Goal: Task Accomplishment & Management: Complete application form

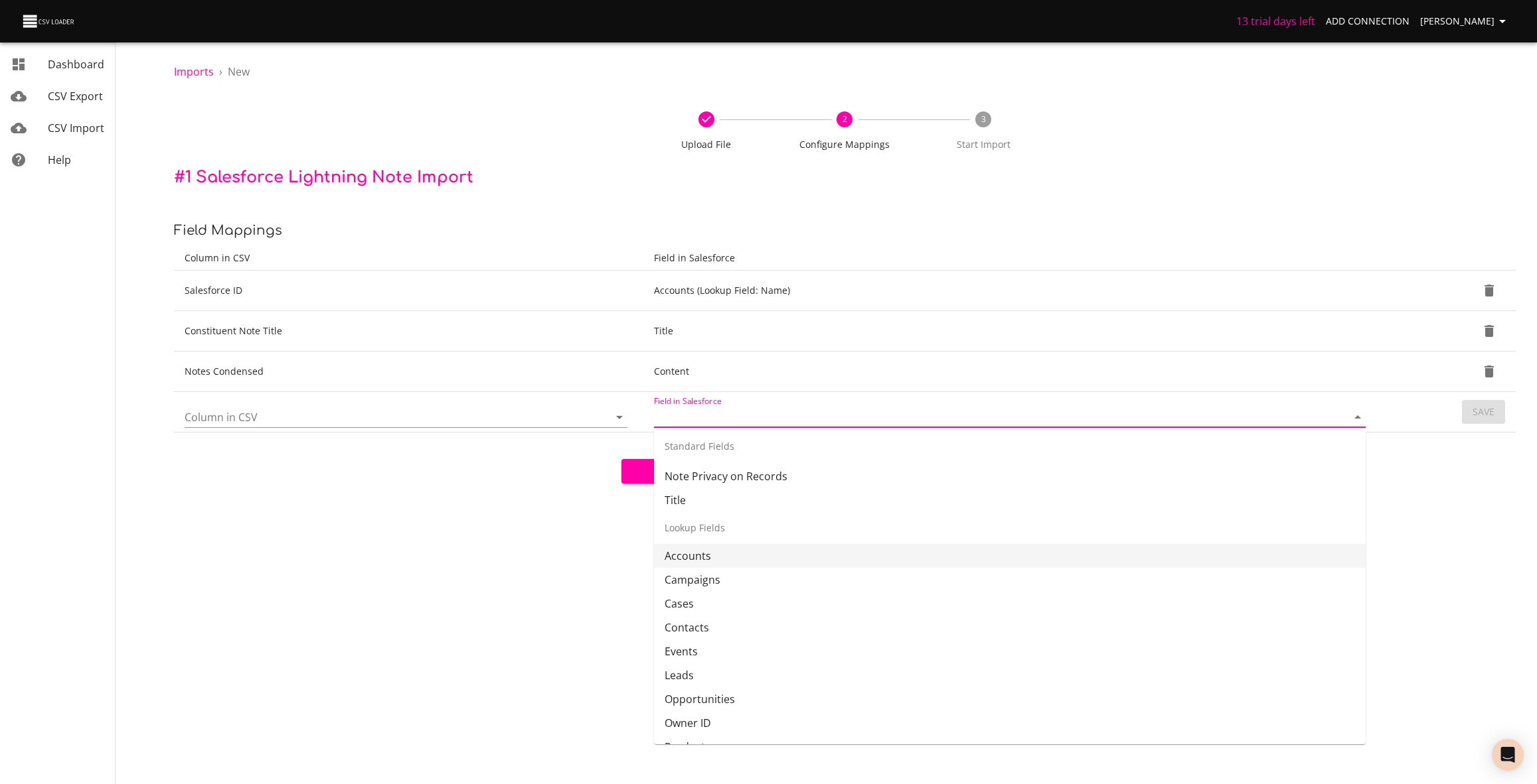
scroll to position [36, 0]
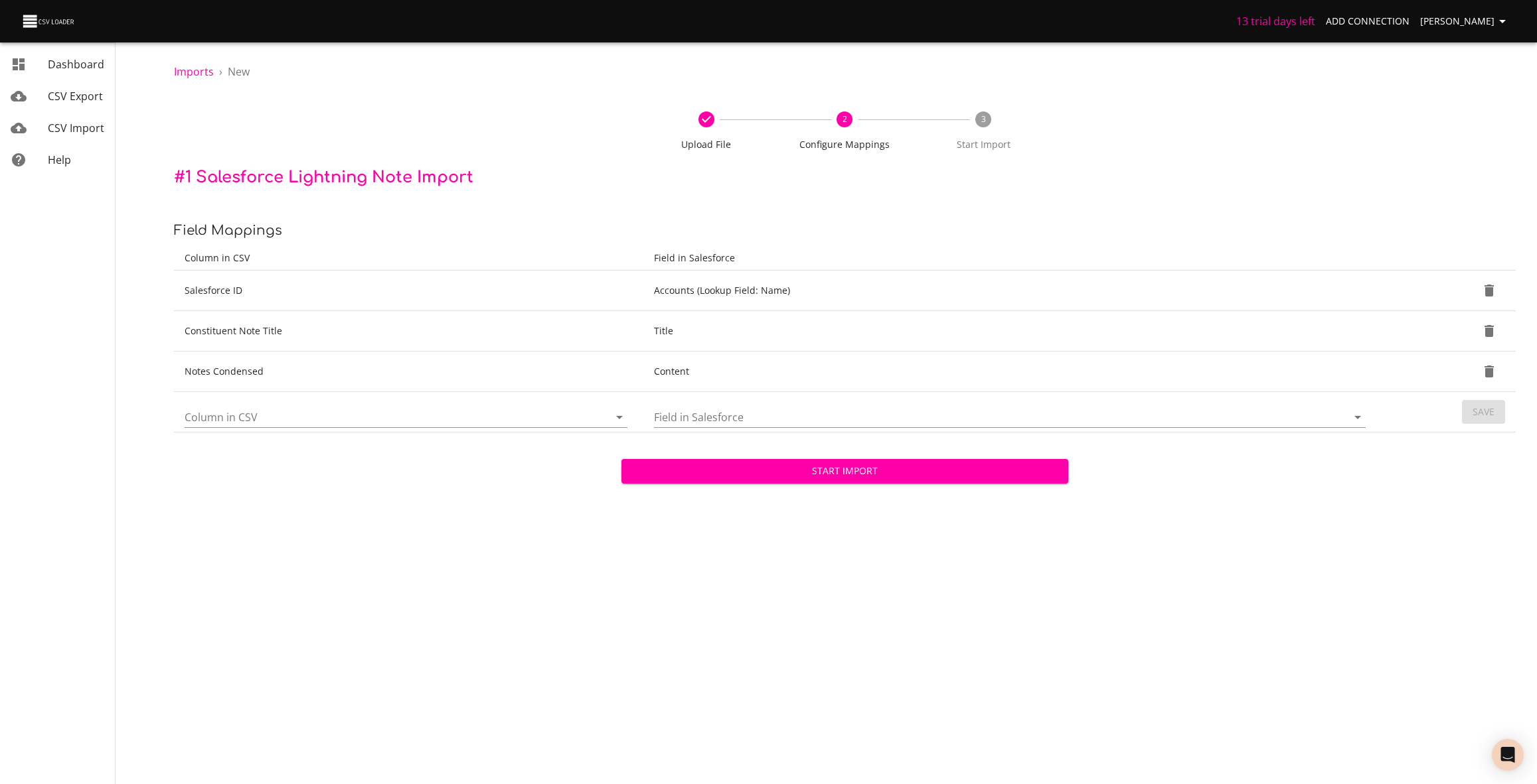
click at [706, 130] on span "Upload File" at bounding box center [706, 139] width 129 height 24
click at [199, 72] on span "Imports" at bounding box center [193, 72] width 40 height 14
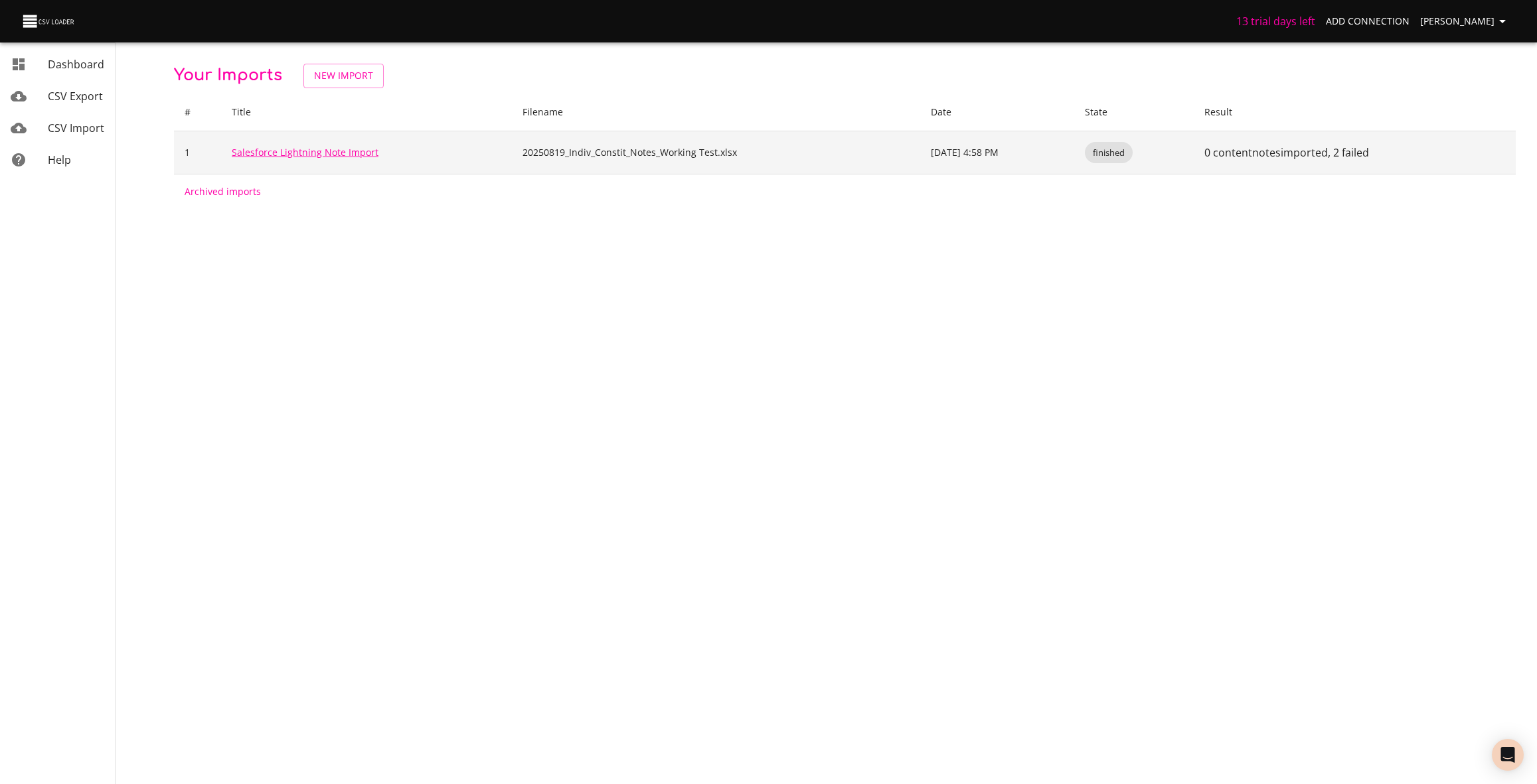
click at [311, 156] on link "Salesforce Lightning Note Import" at bounding box center [305, 152] width 147 height 12
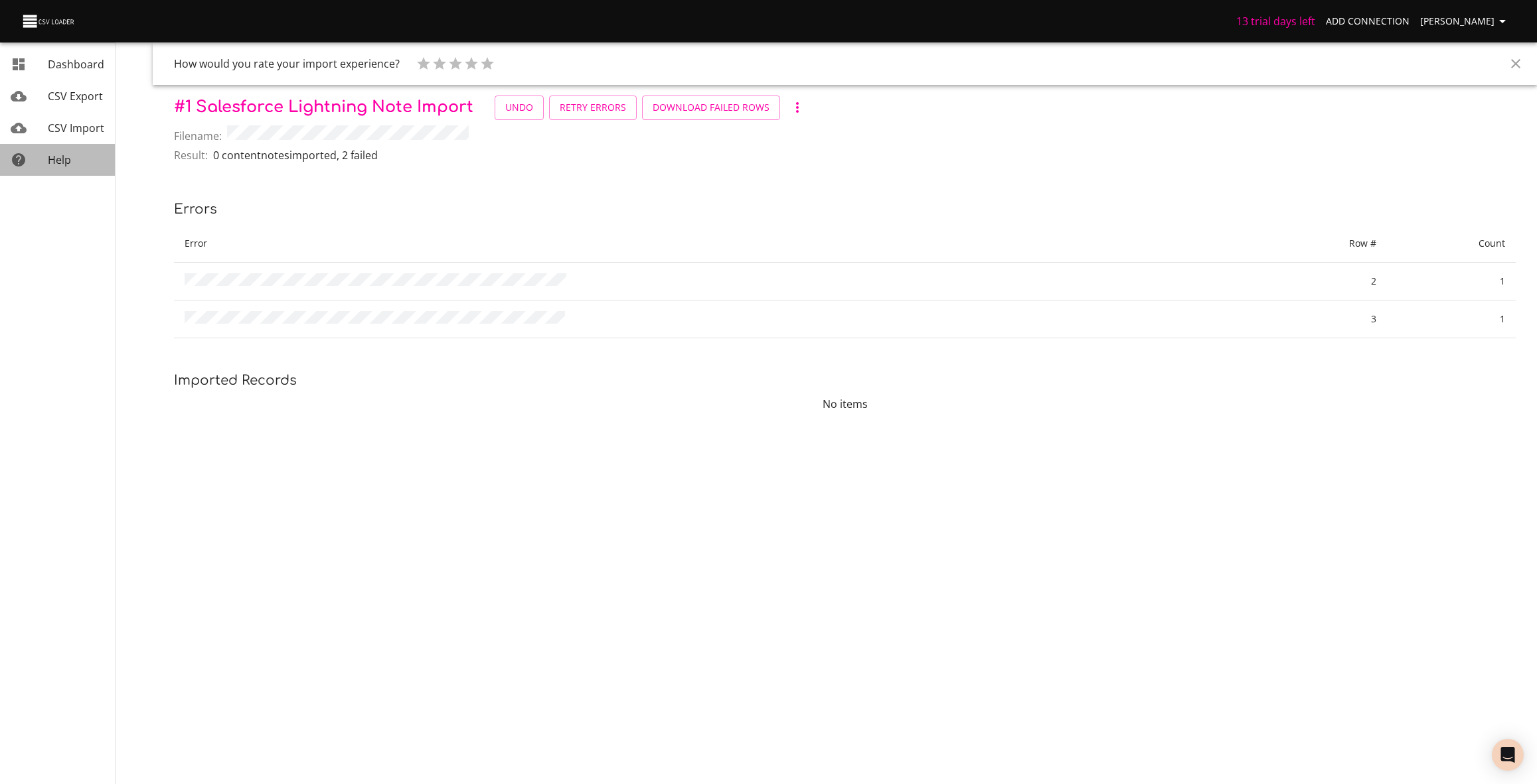
click at [62, 161] on span "Help" at bounding box center [59, 159] width 23 height 14
click at [85, 129] on span "CSV Import" at bounding box center [76, 128] width 57 height 14
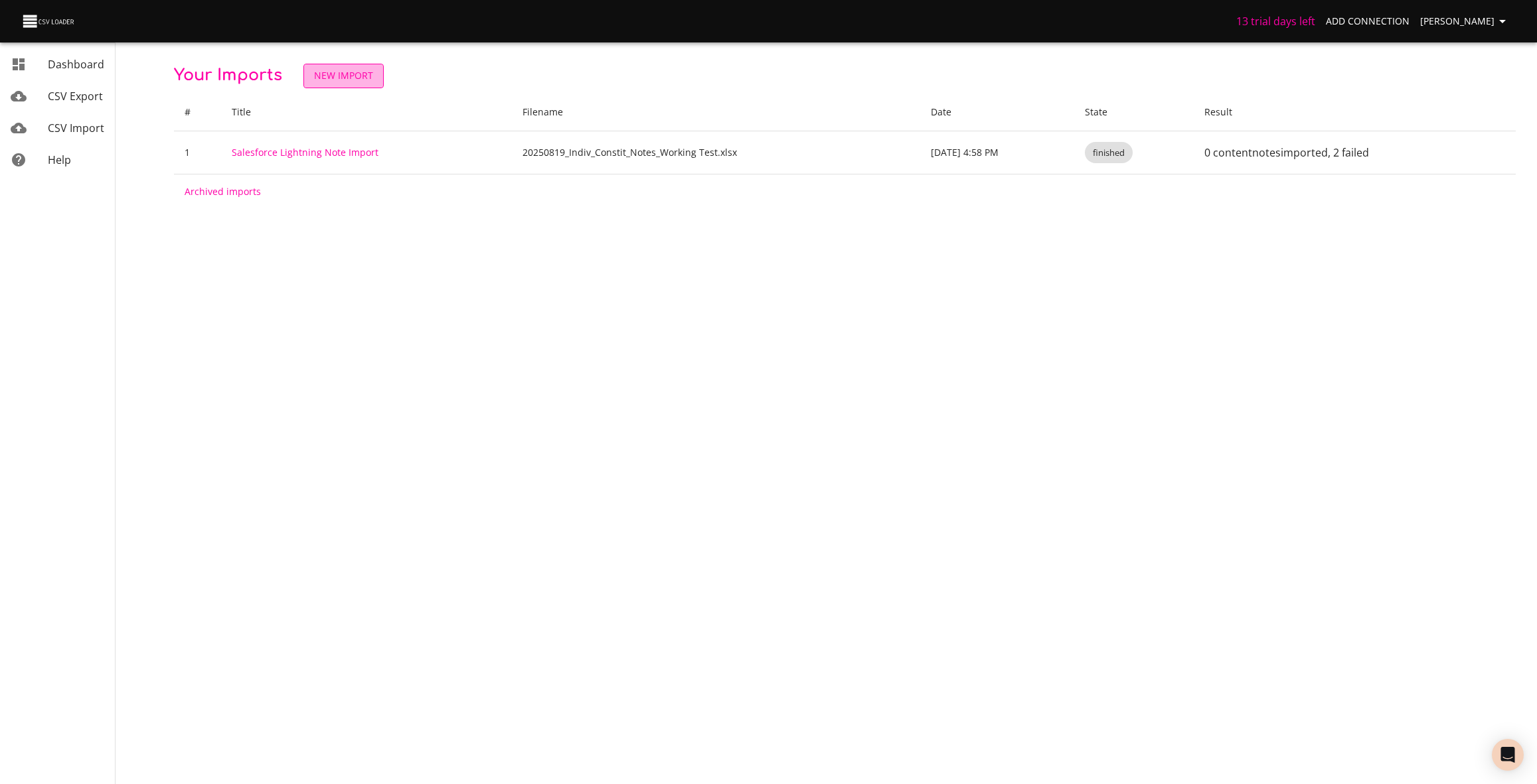
click at [355, 75] on span "New Import" at bounding box center [343, 75] width 59 height 17
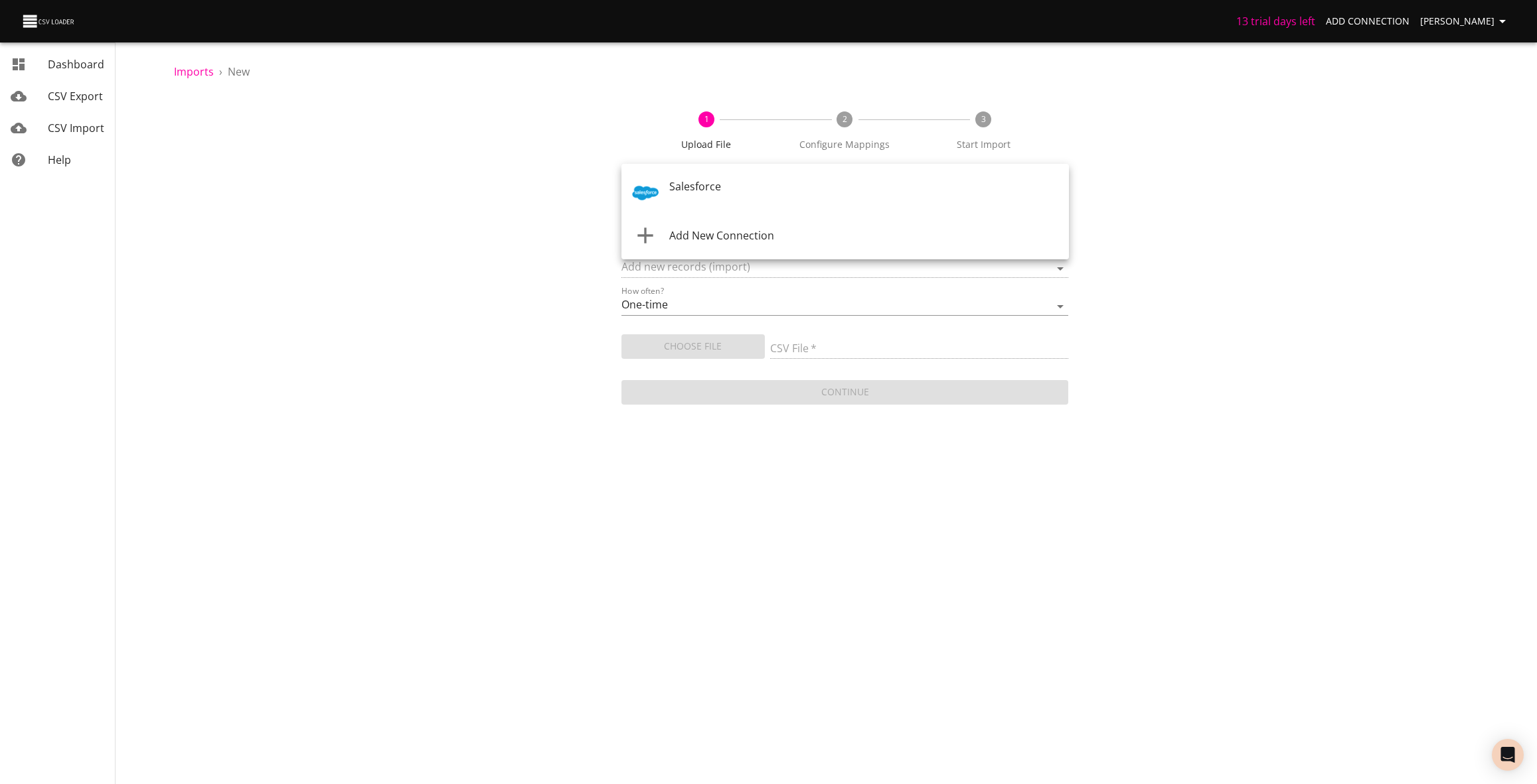
click at [787, 190] on body "13 trial days left Add Connection [PERSON_NAME] Dashboard CSV Export CSV Import…" at bounding box center [768, 392] width 1537 height 784
click at [737, 231] on span "Add New Connection" at bounding box center [722, 237] width 105 height 14
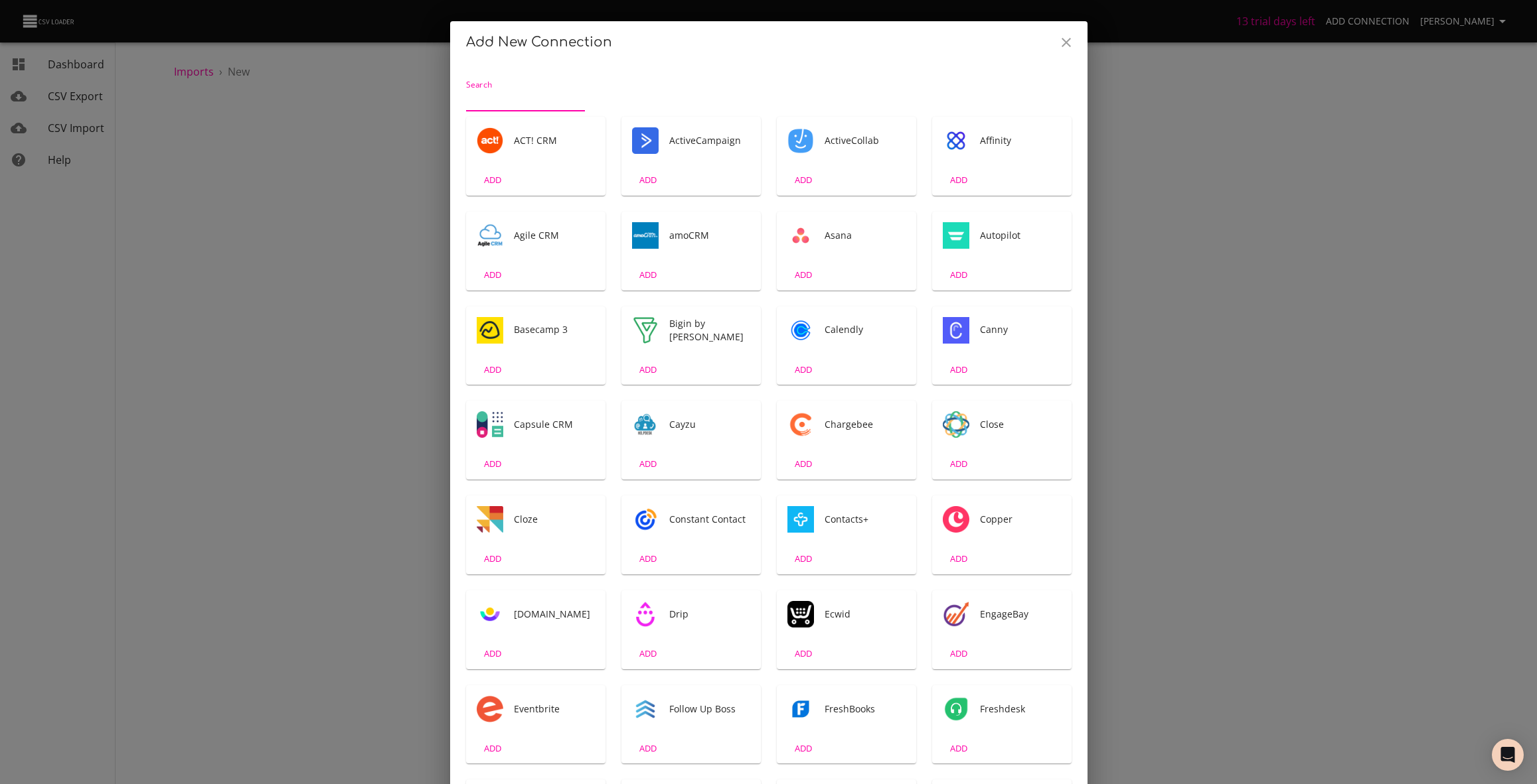
drag, startPoint x: 1071, startPoint y: 42, endPoint x: 1049, endPoint y: 49, distance: 23.1
click at [1071, 43] on icon "Close" at bounding box center [1066, 43] width 16 height 16
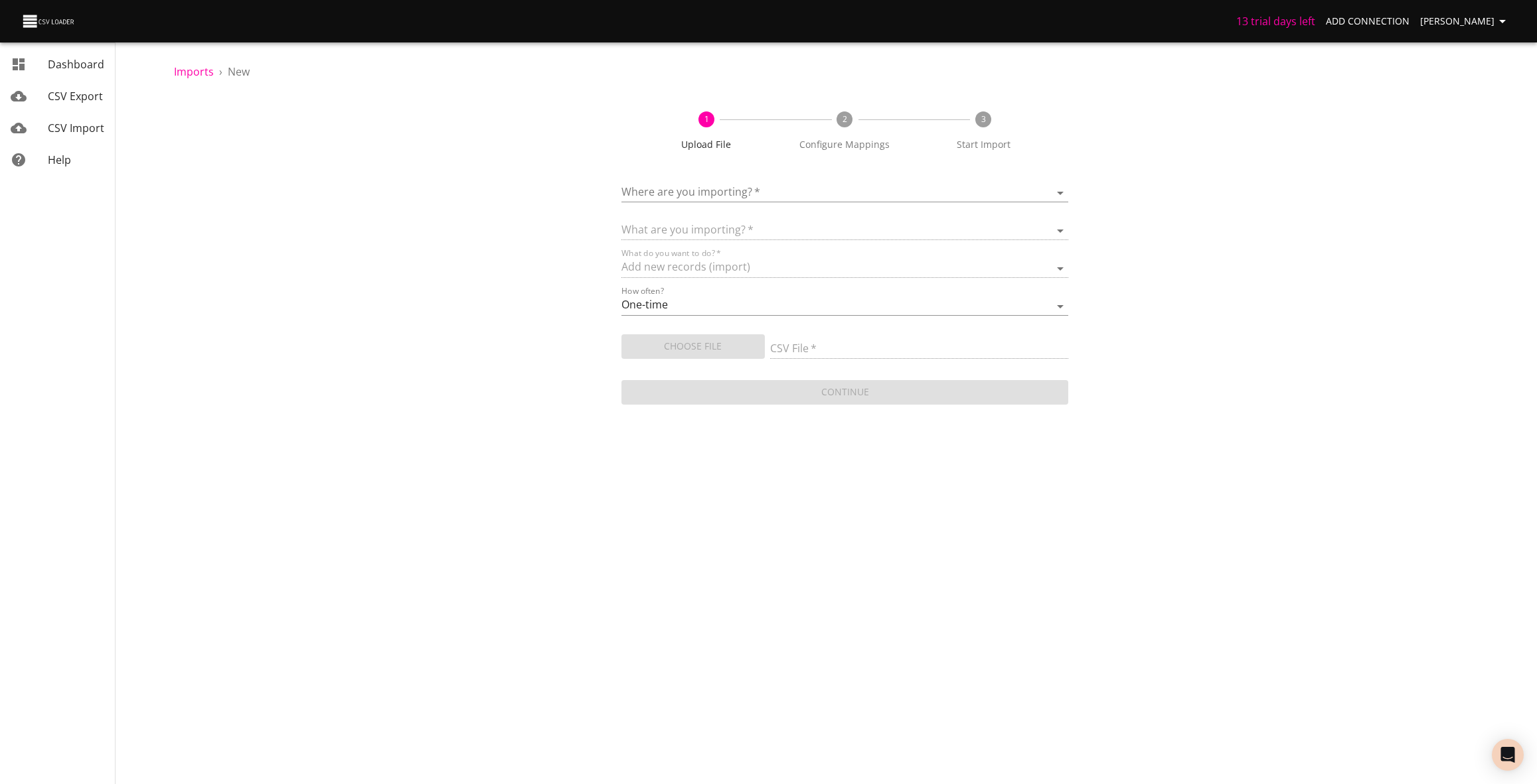
click at [816, 197] on body "13 trial days left Add Connection [PERSON_NAME] Dashboard CSV Export CSV Import…" at bounding box center [768, 392] width 1537 height 784
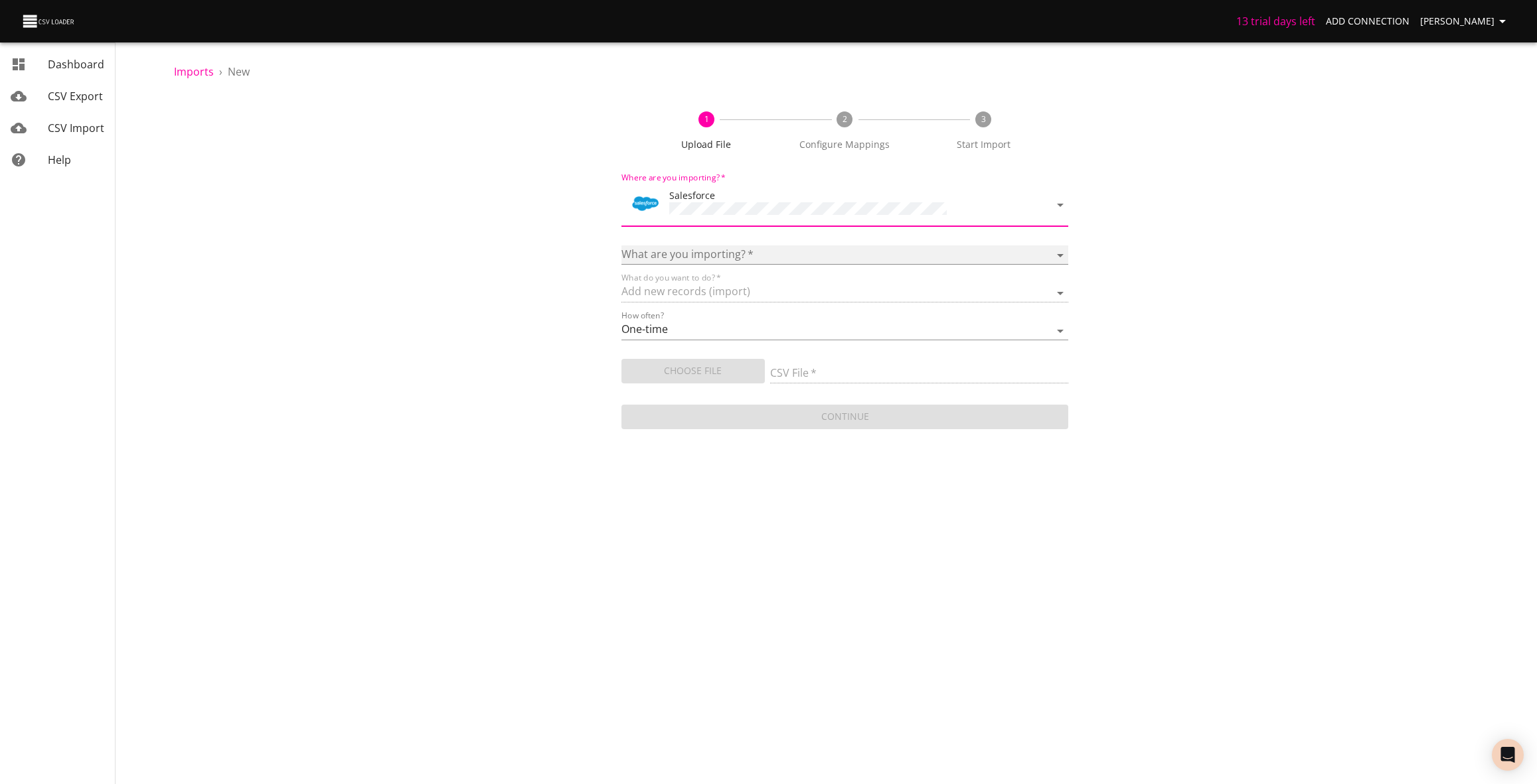
click at [1065, 253] on select "Account Campaign Case Classic Note Contact Event Lead Lightning Note Opportunit…" at bounding box center [845, 255] width 448 height 19
select select "ContentNote"
click at [621, 245] on select "Account Campaign Case Classic Note Contact Event Lead Lightning Note Opportunit…" at bounding box center [845, 255] width 448 height 19
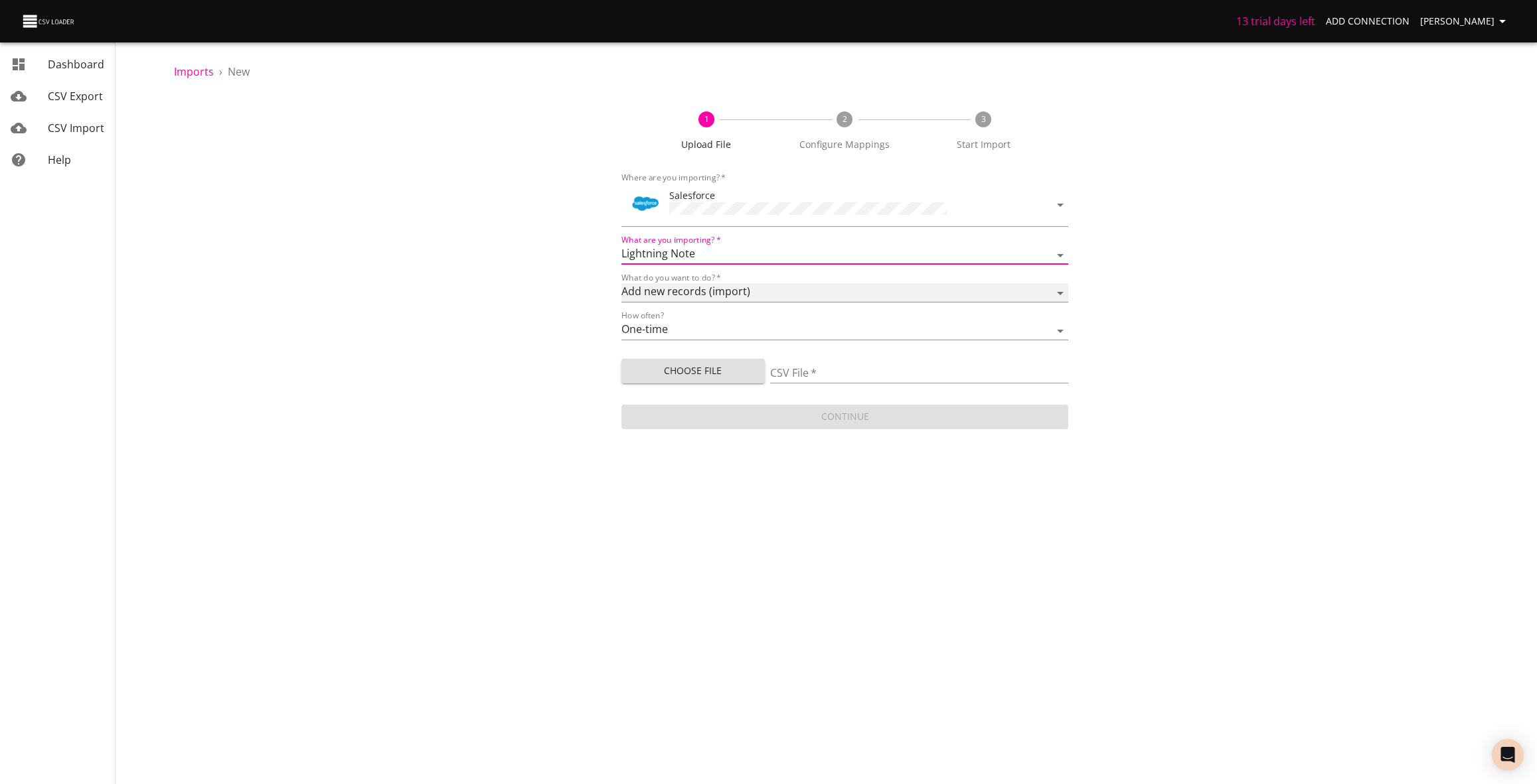
click at [748, 287] on select "Add new records (import) Update existing records (update) Add new and update ex…" at bounding box center [845, 293] width 448 height 19
click at [621, 283] on select "Add new records (import) Update existing records (update) Add new and update ex…" at bounding box center [845, 293] width 448 height 19
click at [779, 295] on select "Add new records (import) Update existing records (update) Add new and update ex…" at bounding box center [845, 293] width 448 height 19
click at [621, 283] on select "Add new records (import) Update existing records (update) Add new and update ex…" at bounding box center [845, 293] width 448 height 19
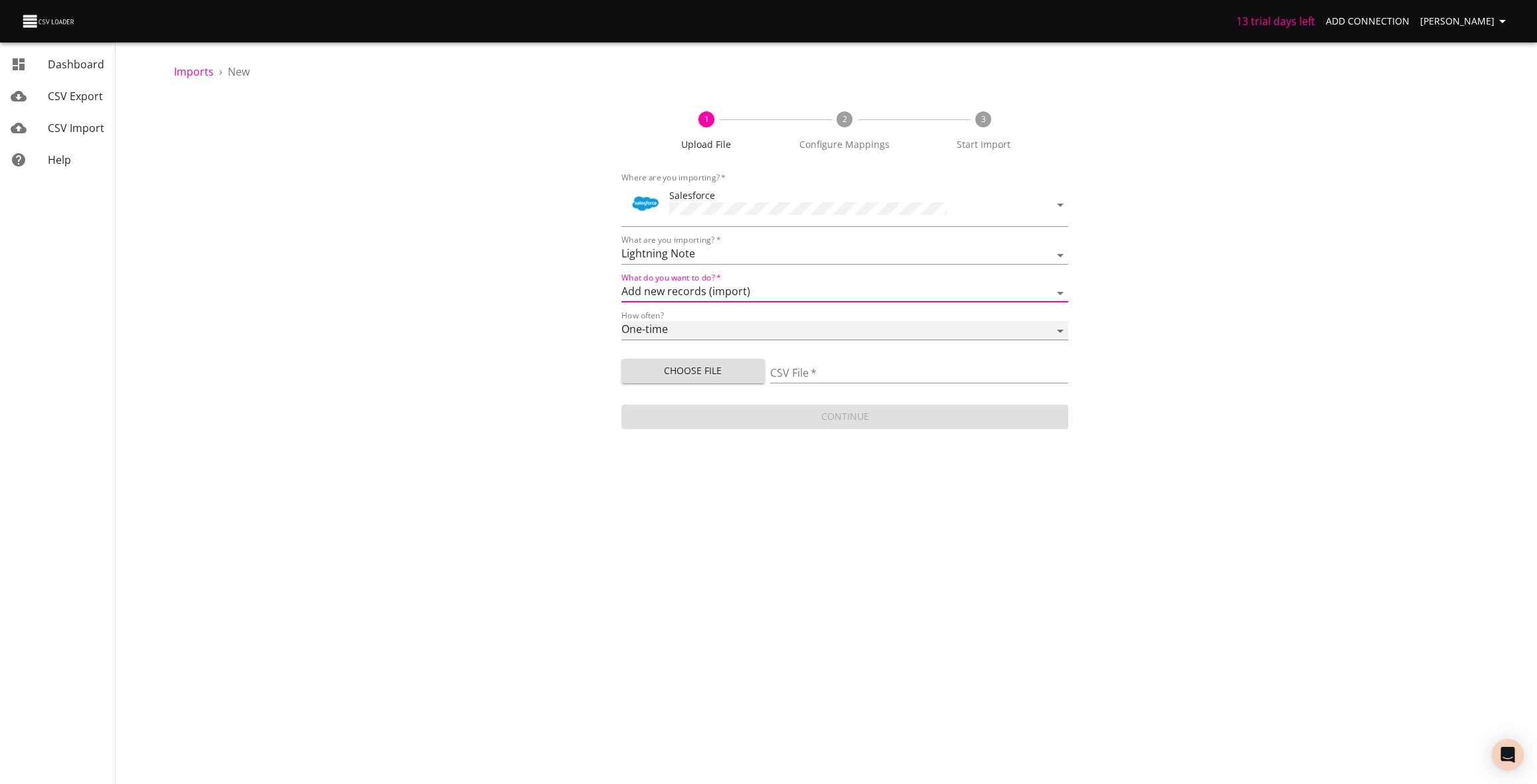
click at [746, 324] on select "One-time Auto import" at bounding box center [845, 331] width 448 height 19
select select "autoimport"
click at [621, 322] on select "One-time Auto import" at bounding box center [845, 331] width 448 height 19
click at [767, 322] on select "One-time Auto import" at bounding box center [845, 331] width 448 height 19
click at [621, 322] on select "One-time Auto import" at bounding box center [845, 331] width 448 height 19
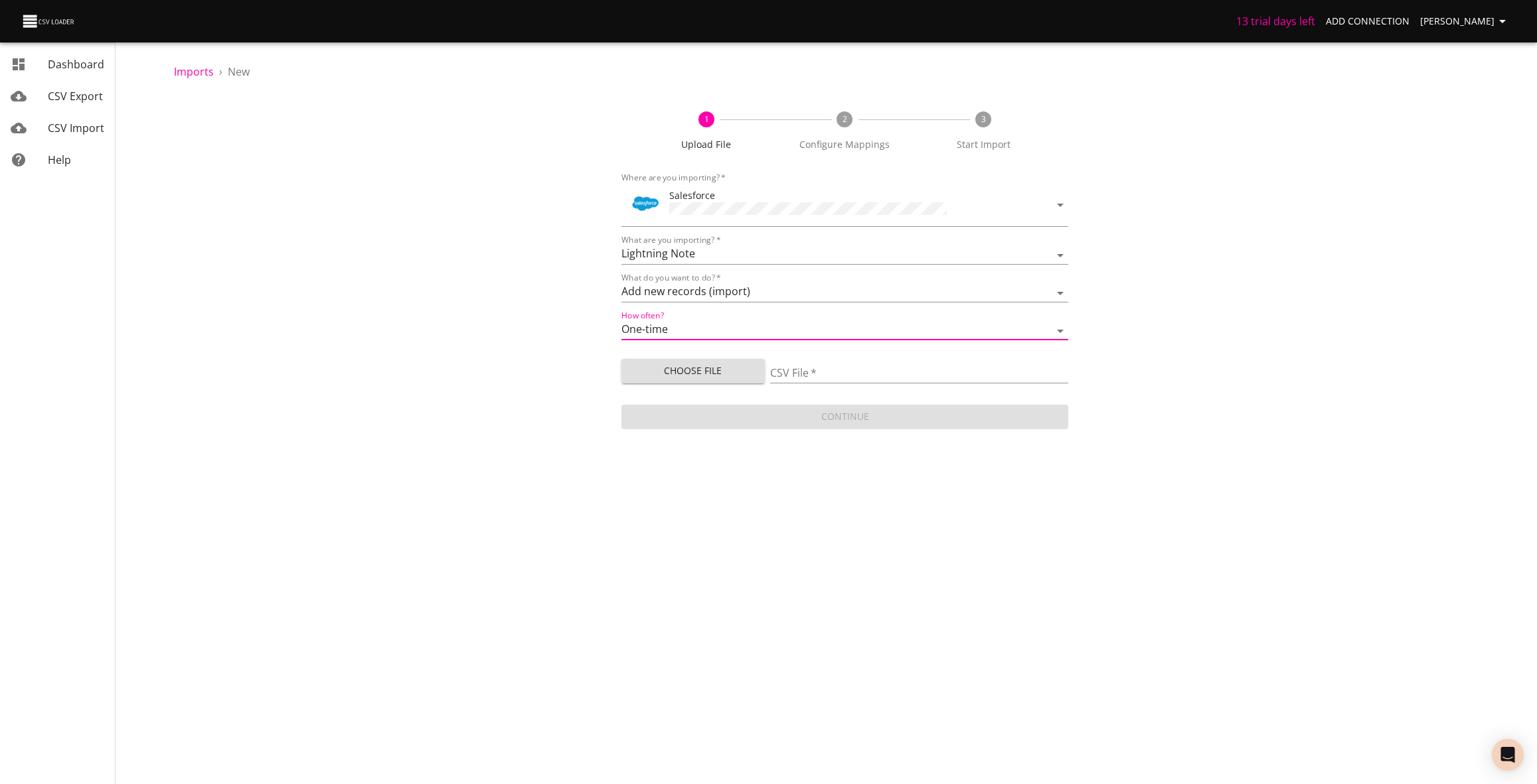
drag, startPoint x: 747, startPoint y: 306, endPoint x: 737, endPoint y: 322, distance: 18.9
click at [745, 308] on form "Where are you importing?   * Salesforce What are you importing?   * Account Cam…" at bounding box center [845, 299] width 448 height 265
click at [737, 323] on select "One-time Auto import" at bounding box center [845, 331] width 448 height 19
select select "autoimport"
click at [621, 322] on select "One-time Auto import" at bounding box center [845, 331] width 448 height 19
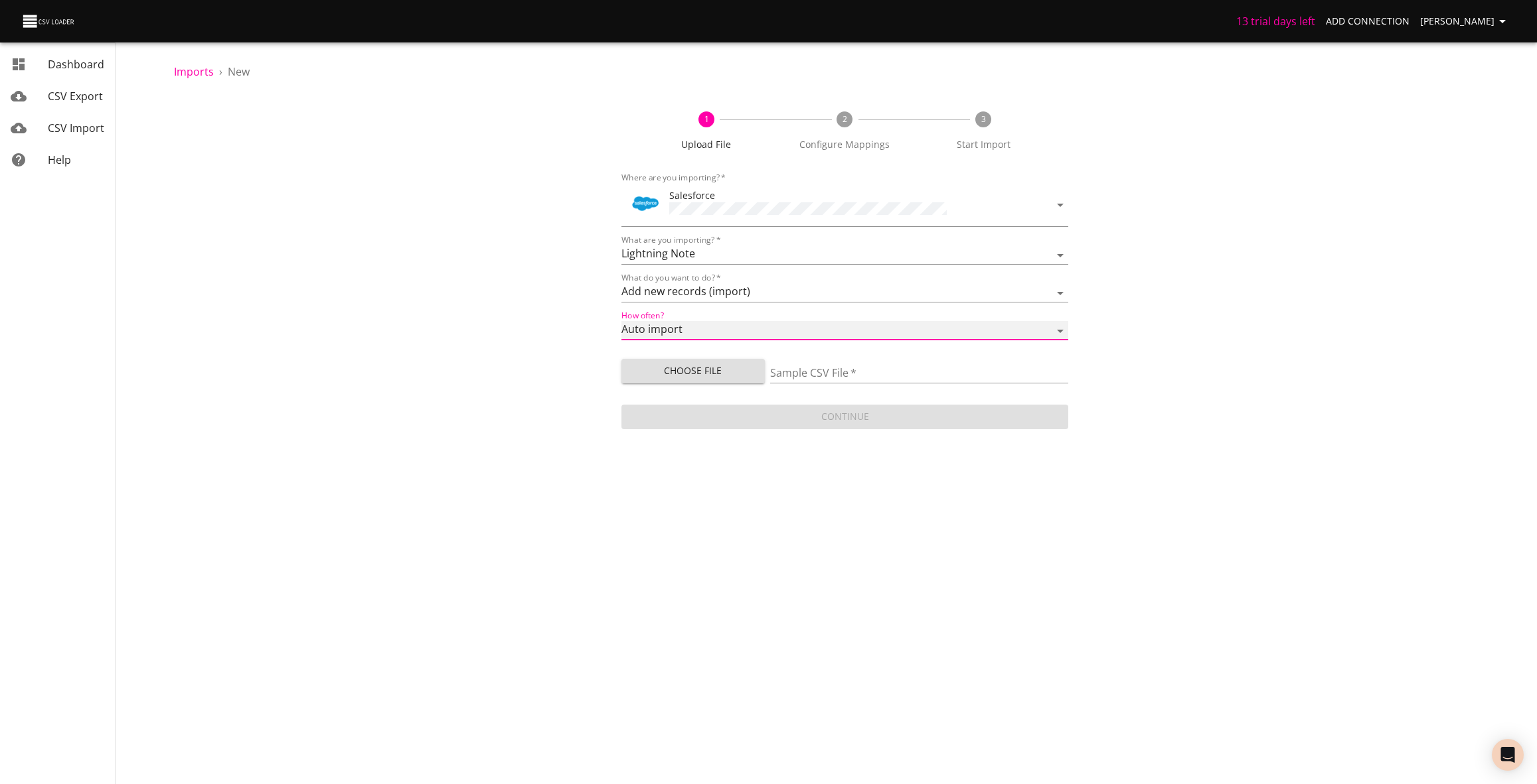
click at [732, 322] on select "One-time Auto import" at bounding box center [845, 331] width 448 height 19
select select
click at [621, 322] on select "One-time Auto import" at bounding box center [845, 331] width 448 height 19
click at [724, 372] on span "Choose File" at bounding box center [693, 371] width 123 height 17
type input "20250819_Indiv_Constit_Notes_Working.csv"
